Goal: Information Seeking & Learning: Learn about a topic

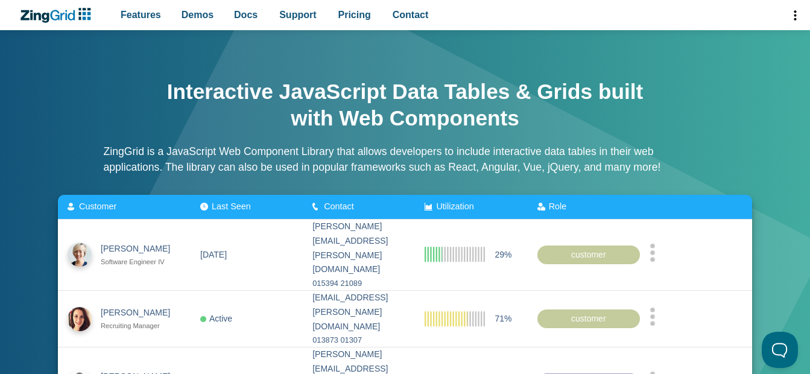
click at [0, 0] on link "v2.1.5" at bounding box center [0, 0] width 0 height 0
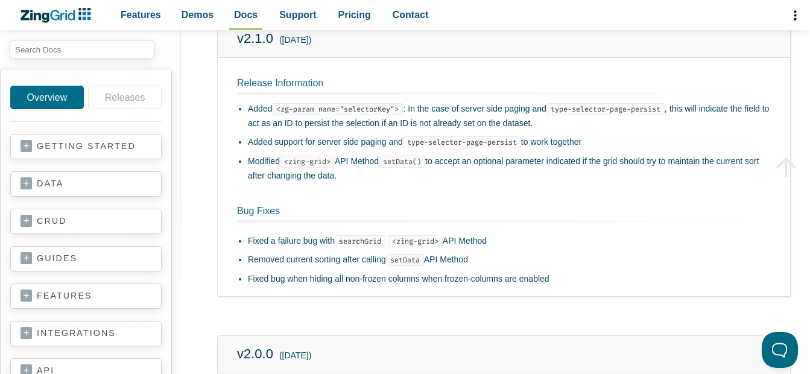
scroll to position [1266, 0]
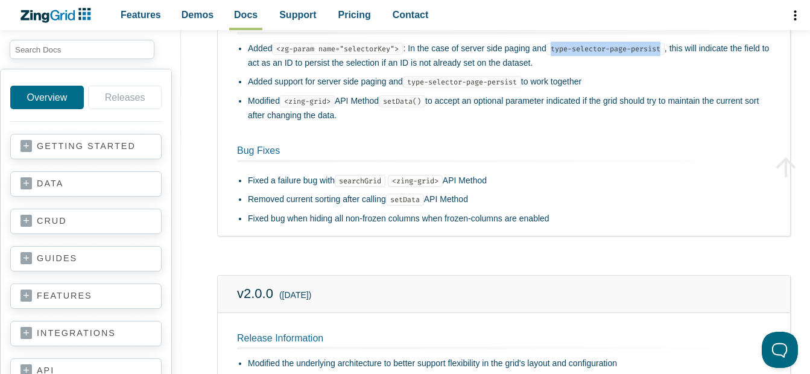
drag, startPoint x: 556, startPoint y: 46, endPoint x: 668, endPoint y: 47, distance: 112.1
click at [664, 47] on code "type-selector-page-persist" at bounding box center [605, 49] width 118 height 12
copy code "type-selector-page-persist"
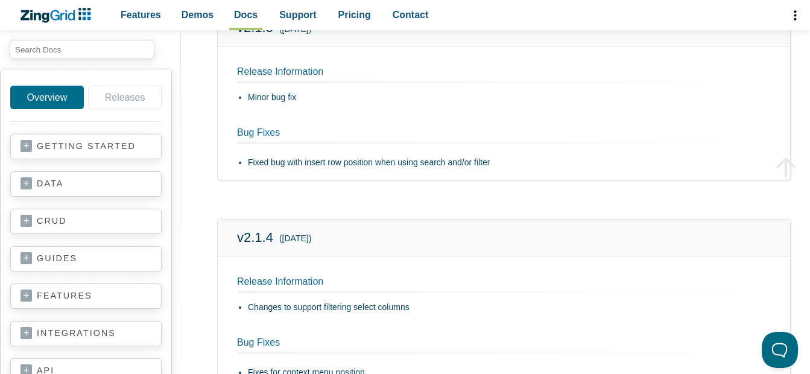
scroll to position [301, 0]
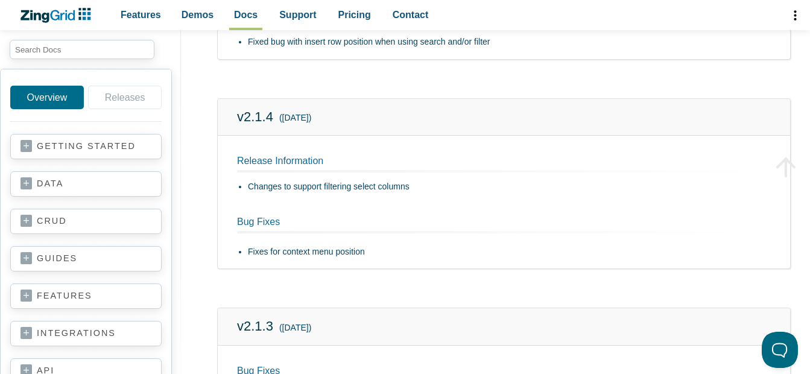
click at [391, 188] on li "Changes to support filtering select columns" at bounding box center [509, 187] width 523 height 14
click at [309, 155] on h2 "Release Information" at bounding box center [503, 163] width 533 height 17
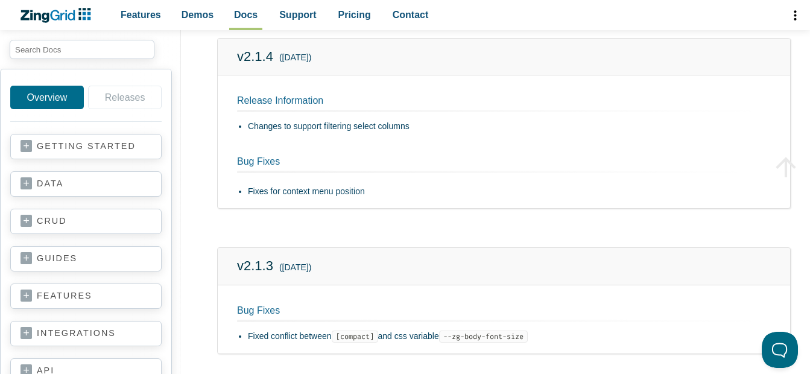
click at [382, 195] on li "Fixes for context menu position" at bounding box center [509, 191] width 523 height 14
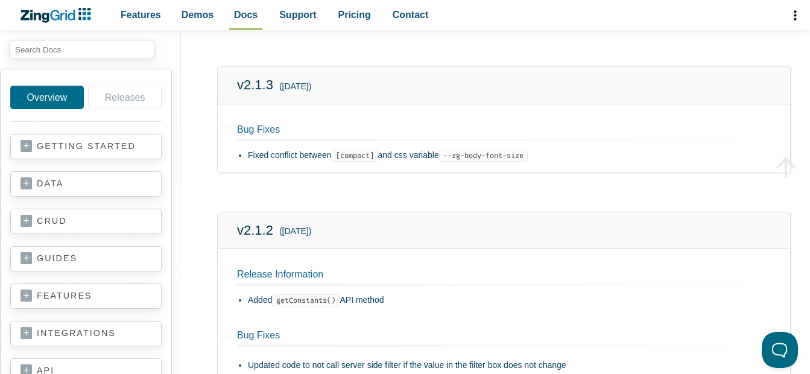
scroll to position [663, 0]
